Goal: Task Accomplishment & Management: Use online tool/utility

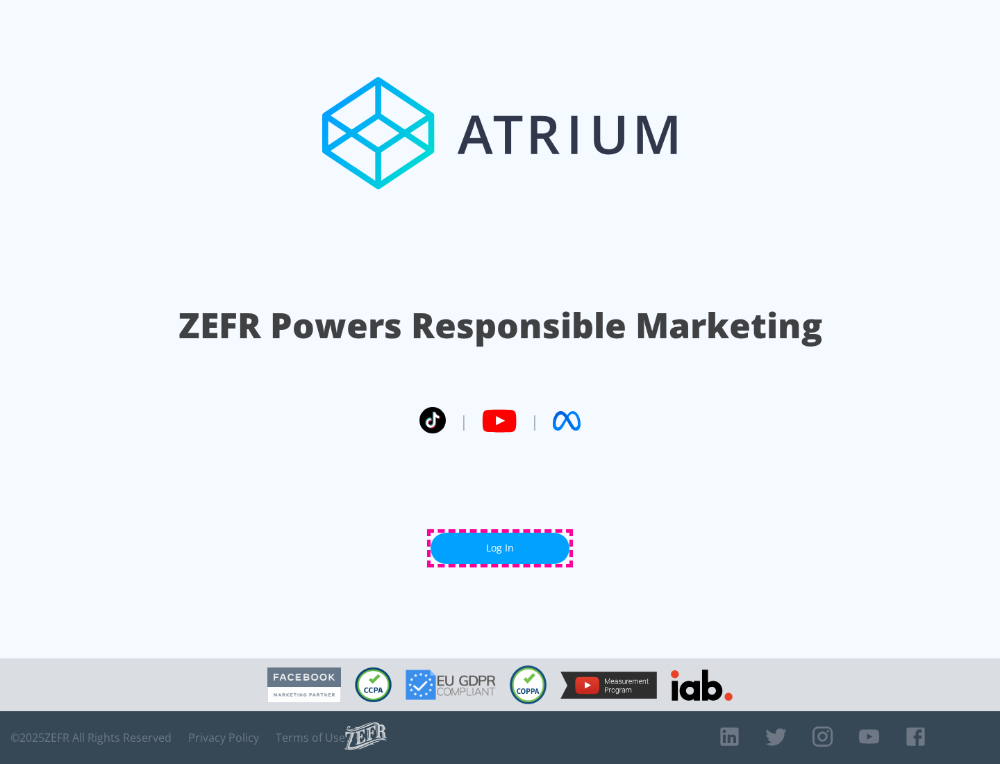
click at [500, 548] on link "Log In" at bounding box center [499, 547] width 139 height 31
